Goal: Information Seeking & Learning: Find specific fact

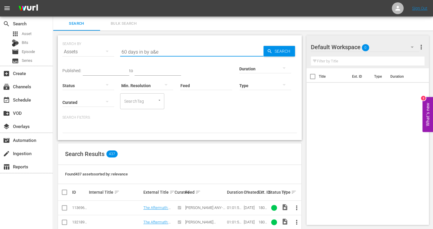
click at [159, 52] on input "60 days in by a&e" at bounding box center [191, 52] width 143 height 14
type input "m"
type input "month of madness"
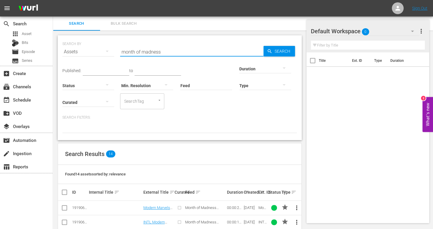
scroll to position [98, 0]
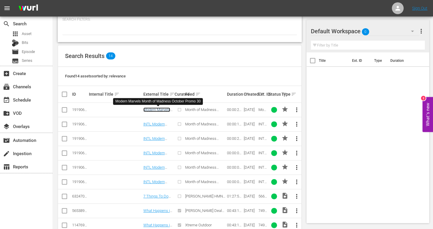
click at [164, 109] on link "Modern Marvels Month of Madness October Promo 30" at bounding box center [156, 118] width 27 height 22
click at [158, 109] on link "Modern Marvels Month of Madness October Promo 30" at bounding box center [156, 118] width 27 height 22
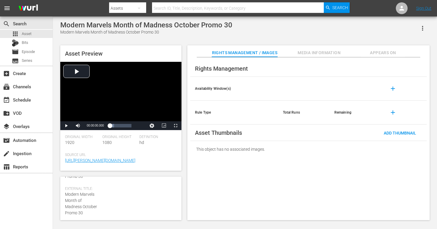
scroll to position [39, 0]
click at [73, 187] on span "Modern Marvels Month of Madness October Promo 30" at bounding box center [81, 175] width 32 height 23
click at [73, 187] on span "Modern Marvels Month of Madness October Promo 30" at bounding box center [81, 189] width 32 height 23
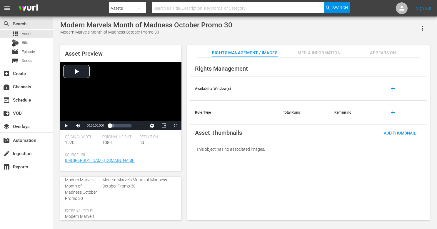
drag, startPoint x: 73, startPoint y: 187, endPoint x: 69, endPoint y: 180, distance: 7.7
click at [69, 180] on span "Modern Marvels Month of Madness October Promo 30" at bounding box center [81, 189] width 32 height 23
click at [70, 183] on span "Modern Marvels Month of Madness October Promo 30" at bounding box center [81, 191] width 32 height 23
drag, startPoint x: 70, startPoint y: 183, endPoint x: 80, endPoint y: 199, distance: 19.1
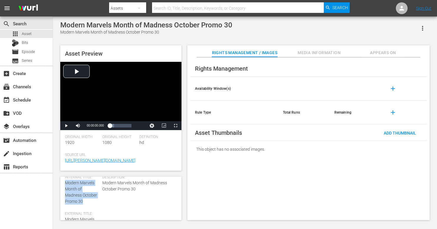
click at [80, 199] on span "Modern Marvels Month of Madness October Promo 30" at bounding box center [81, 191] width 32 height 23
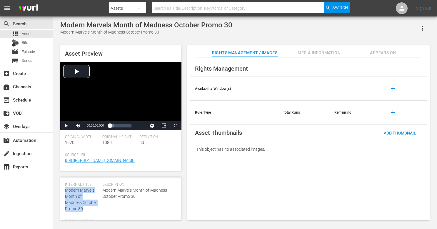
scroll to position [19, 0]
copy span "Modern Marvels Month of Madness October Promo 30"
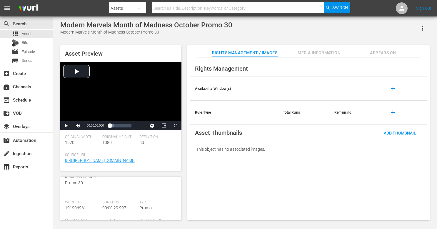
scroll to position [78, 0]
click at [77, 208] on span "191906961" at bounding box center [75, 208] width 21 height 5
copy span "191906961"
